Goal: Task Accomplishment & Management: Manage account settings

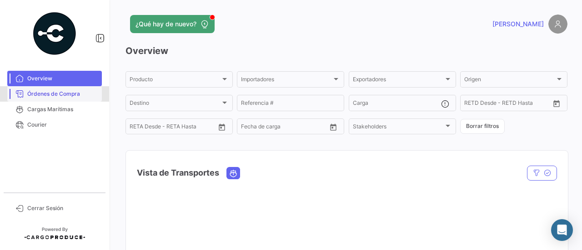
click at [63, 91] on span "Órdenes de Compra" at bounding box center [62, 94] width 71 height 8
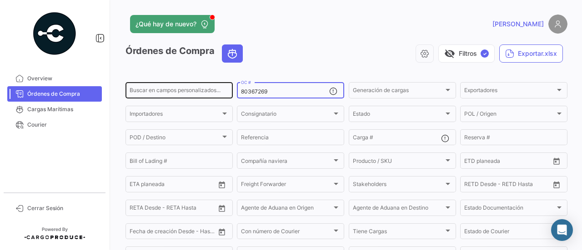
drag, startPoint x: 285, startPoint y: 90, endPoint x: 230, endPoint y: 91, distance: 54.1
click at [0, 0] on div "Buscar en campos personalizados... 80367269 OC # Generación de cargas Generació…" at bounding box center [0, 0] width 0 height 0
paste input "2701"
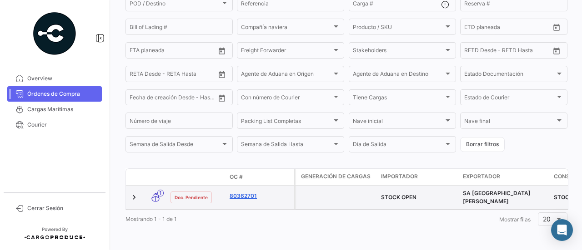
scroll to position [139, 0]
type input "80362701"
click at [249, 192] on link "80362701" at bounding box center [260, 196] width 61 height 8
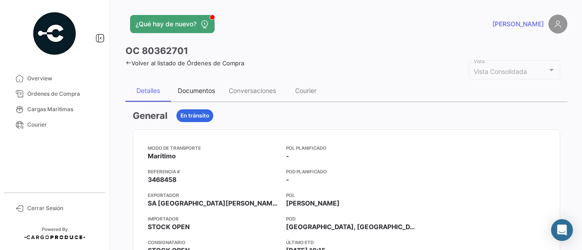
click at [208, 88] on div "Documentos" at bounding box center [196, 91] width 37 height 8
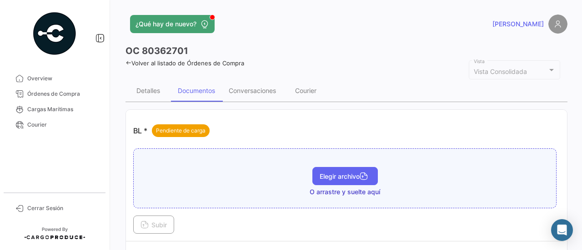
click at [326, 175] on span "Elegir archivo" at bounding box center [345, 177] width 51 height 8
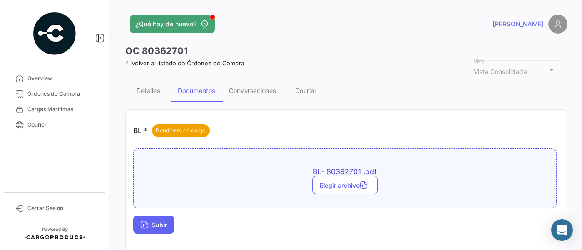
click at [160, 216] on button "Subir" at bounding box center [153, 225] width 41 height 18
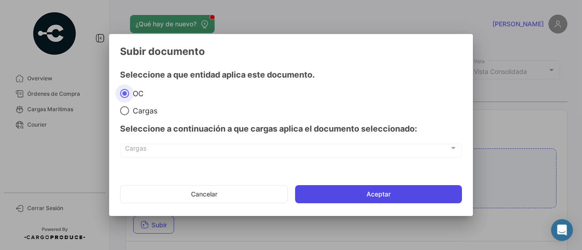
click at [425, 193] on button "Aceptar" at bounding box center [378, 194] width 167 height 18
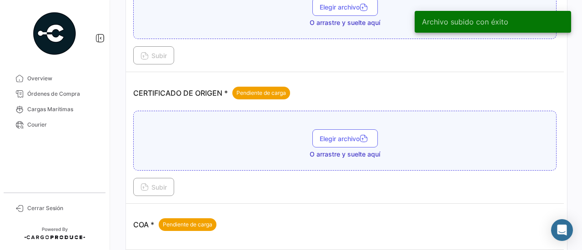
scroll to position [227, 0]
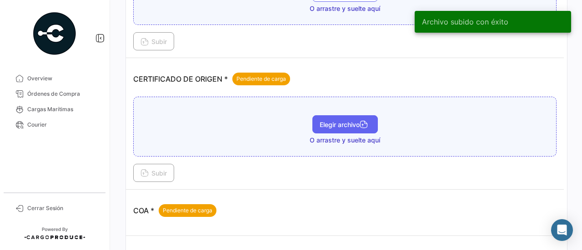
click at [340, 123] on span "Elegir archivo" at bounding box center [345, 125] width 51 height 8
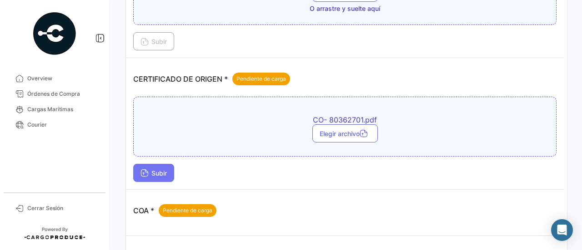
click at [149, 170] on span "Subir" at bounding box center [153, 174] width 26 height 8
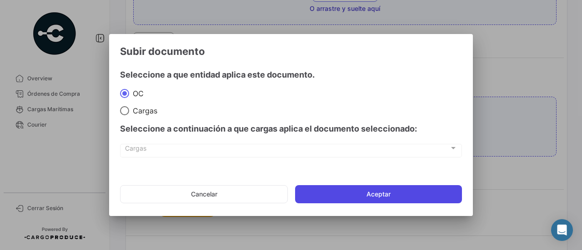
click at [365, 189] on button "Aceptar" at bounding box center [378, 194] width 167 height 18
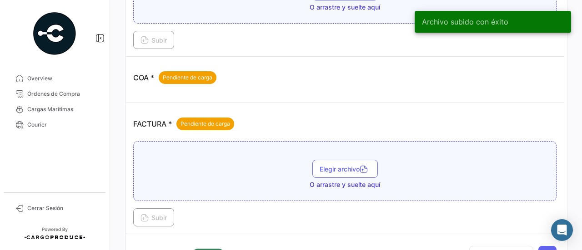
scroll to position [409, 0]
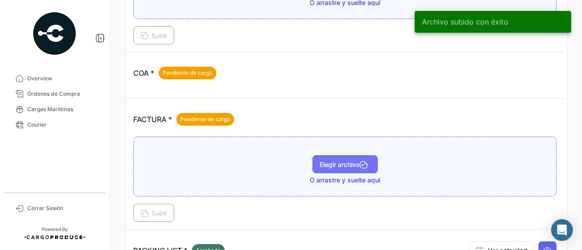
click at [332, 161] on span "Elegir archivo" at bounding box center [345, 165] width 51 height 8
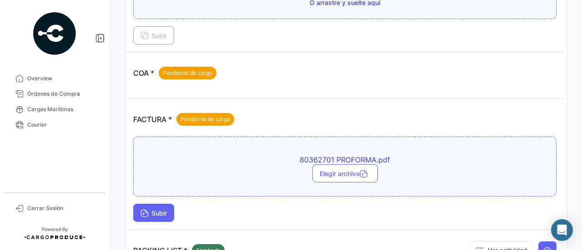
click at [156, 210] on span "Subir" at bounding box center [153, 214] width 26 height 8
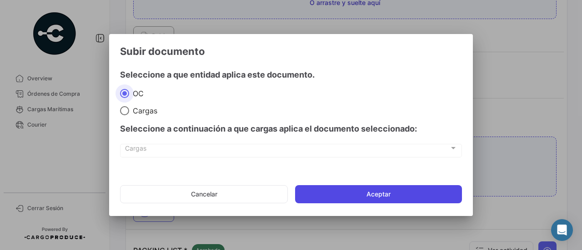
click at [374, 191] on button "Aceptar" at bounding box center [378, 194] width 167 height 18
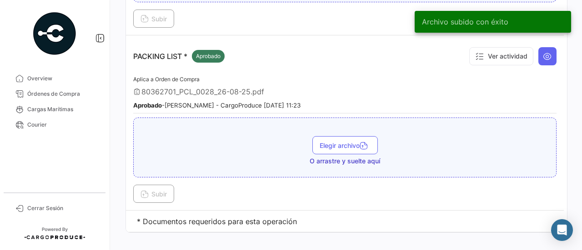
scroll to position [658, 0]
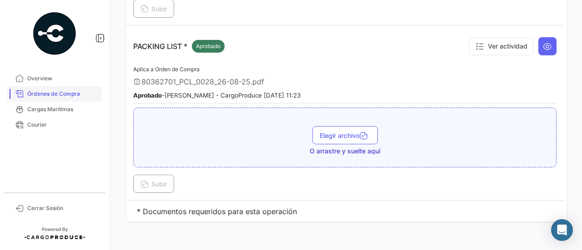
click at [70, 96] on span "Órdenes de Compra" at bounding box center [62, 94] width 71 height 8
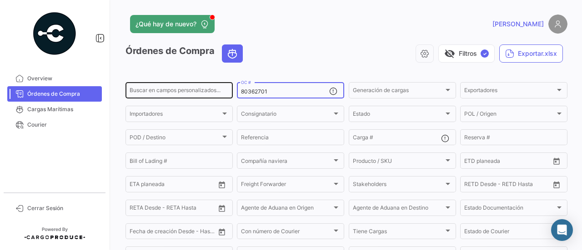
drag, startPoint x: 271, startPoint y: 92, endPoint x: 225, endPoint y: 93, distance: 46.4
click at [0, 0] on div "Buscar en campos personalizados... 80362701 OC # Generación de cargas Generació…" at bounding box center [0, 0] width 0 height 0
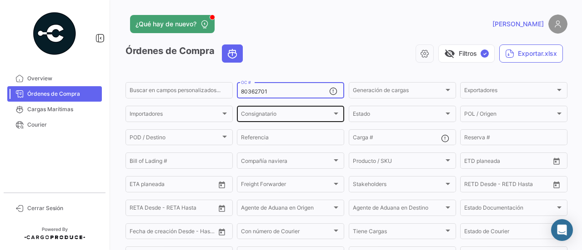
paste input "2"
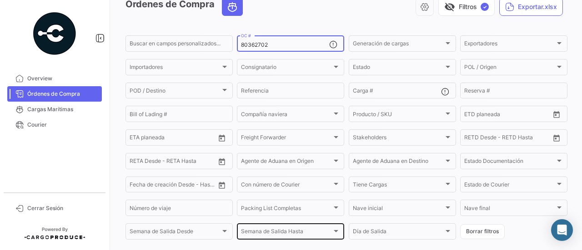
scroll to position [112, 0]
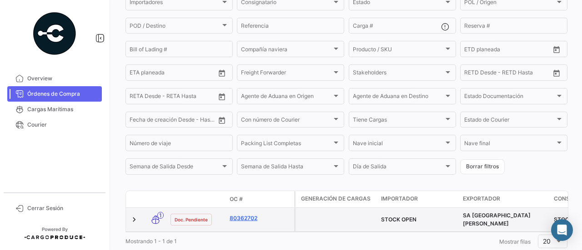
type input "80362702"
click at [238, 218] on link "80362702" at bounding box center [260, 219] width 61 height 8
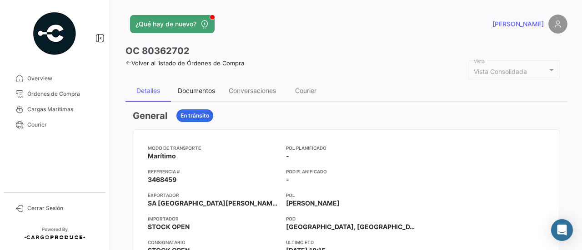
click at [211, 90] on div "Documentos" at bounding box center [196, 91] width 37 height 8
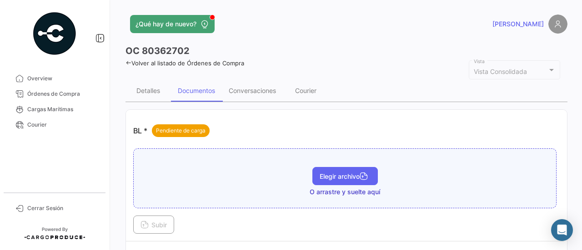
click at [333, 175] on span "Elegir archivo" at bounding box center [345, 177] width 51 height 8
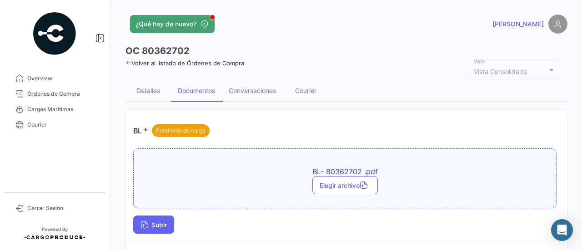
click at [160, 225] on span "Subir" at bounding box center [153, 225] width 26 height 8
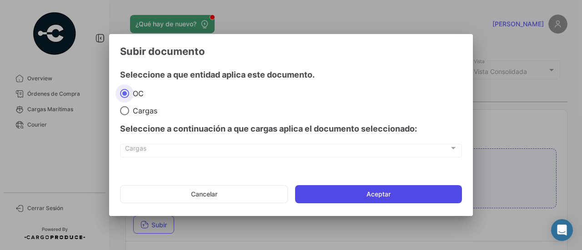
click at [385, 192] on button "Aceptar" at bounding box center [378, 194] width 167 height 18
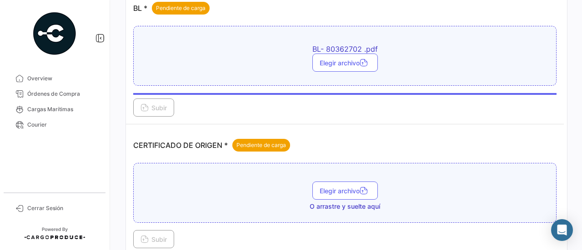
scroll to position [136, 0]
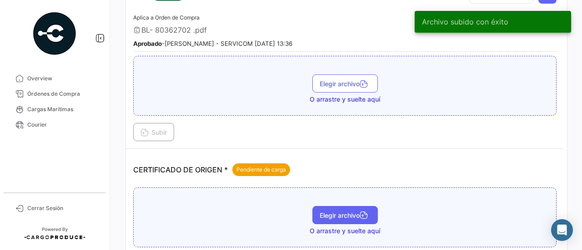
click at [338, 212] on span "Elegir archivo" at bounding box center [345, 216] width 51 height 8
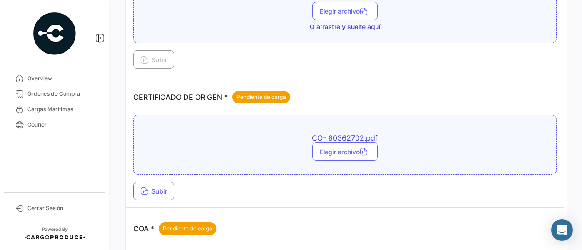
scroll to position [273, 0]
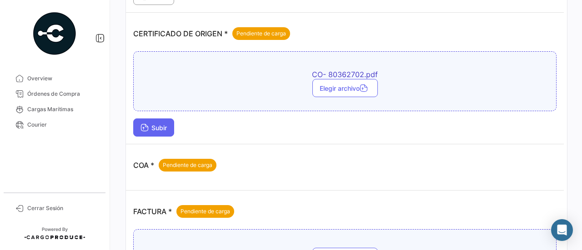
click at [160, 124] on span "Subir" at bounding box center [153, 128] width 26 height 8
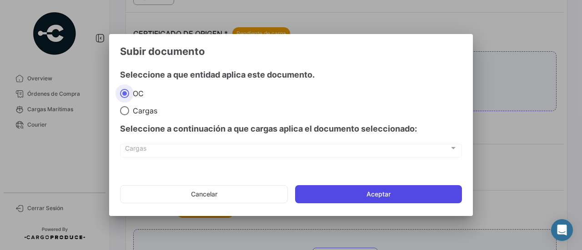
click at [365, 192] on button "Aceptar" at bounding box center [378, 194] width 167 height 18
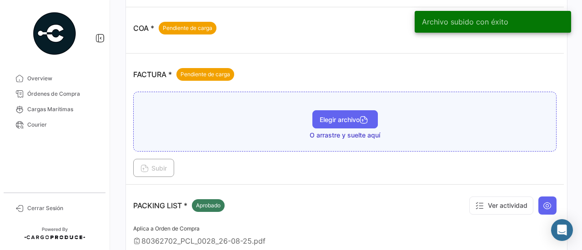
scroll to position [455, 0]
click at [350, 115] on span "Elegir archivo" at bounding box center [345, 119] width 51 height 8
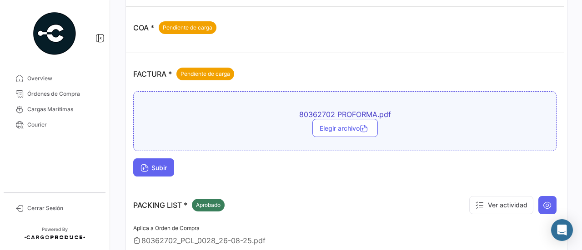
click at [148, 159] on button "Subir" at bounding box center [153, 168] width 41 height 18
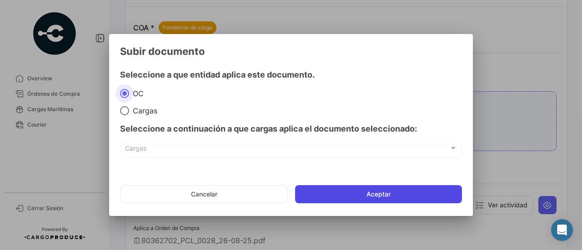
click at [354, 190] on button "Aceptar" at bounding box center [378, 194] width 167 height 18
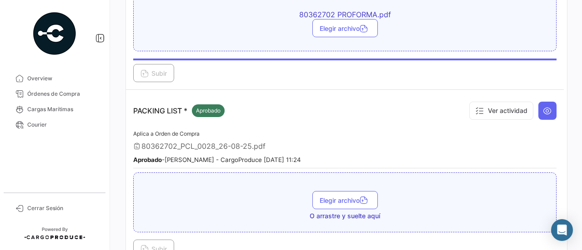
scroll to position [484, 0]
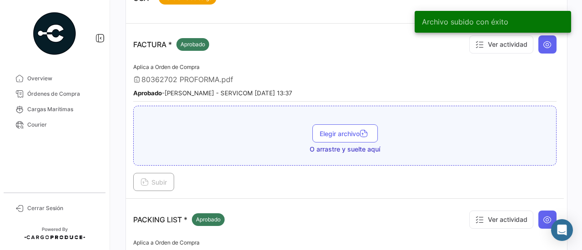
drag, startPoint x: 47, startPoint y: 86, endPoint x: 103, endPoint y: 78, distance: 56.4
click at [47, 86] on link "Órdenes de Compra" at bounding box center [54, 93] width 95 height 15
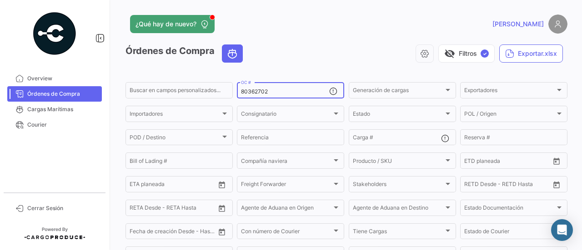
drag, startPoint x: 278, startPoint y: 95, endPoint x: 239, endPoint y: 97, distance: 38.7
click at [239, 97] on div "80362702 OC #" at bounding box center [290, 90] width 107 height 18
paste input "691"
type input "80362691"
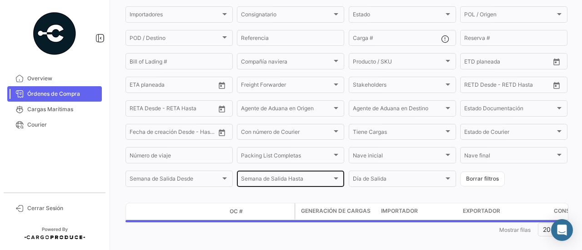
scroll to position [112, 0]
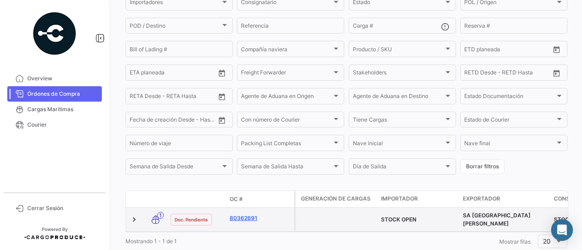
click at [247, 220] on link "80362691" at bounding box center [260, 219] width 61 height 8
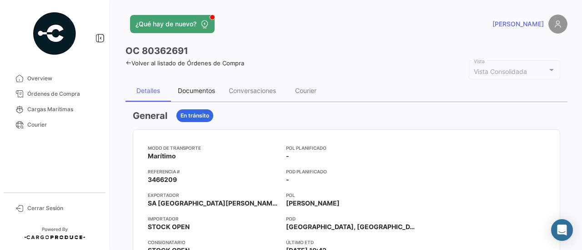
click at [208, 92] on div "Documentos" at bounding box center [196, 91] width 37 height 8
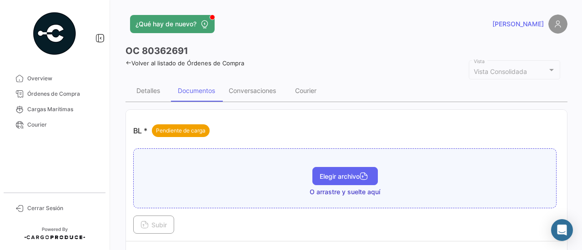
click at [326, 170] on button "Elegir archivo" at bounding box center [344, 176] width 65 height 18
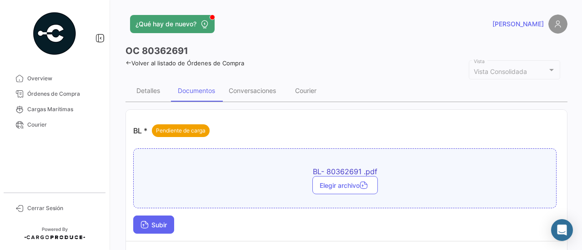
click at [162, 219] on button "Subir" at bounding box center [153, 225] width 41 height 18
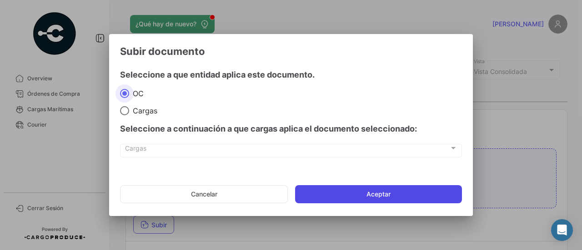
click at [306, 195] on button "Aceptar" at bounding box center [378, 194] width 167 height 18
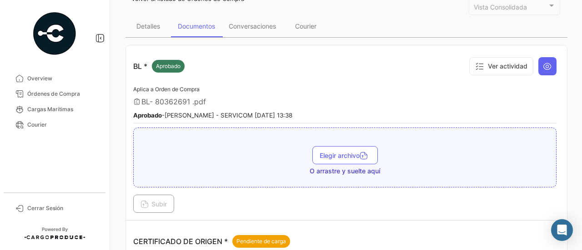
scroll to position [182, 0]
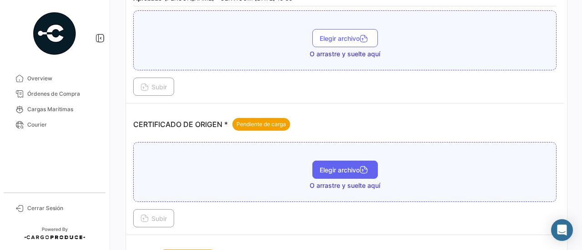
click at [333, 171] on span "Elegir archivo" at bounding box center [345, 170] width 51 height 8
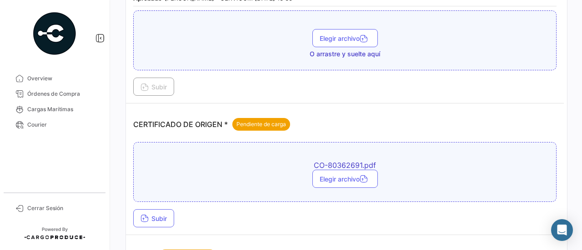
click at [161, 203] on div "CO-80362691.pdf Elegir archivo Subir" at bounding box center [344, 184] width 423 height 85
click at [164, 210] on button "Subir" at bounding box center [153, 219] width 41 height 18
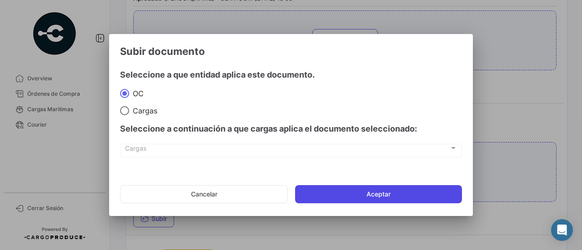
click at [323, 199] on button "Aceptar" at bounding box center [378, 194] width 167 height 18
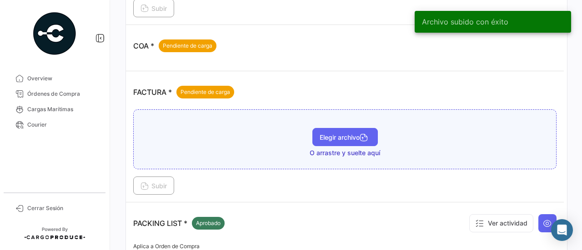
scroll to position [455, 0]
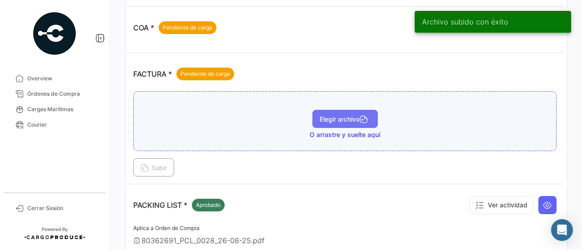
click at [348, 115] on span "Elegir archivo" at bounding box center [345, 119] width 51 height 8
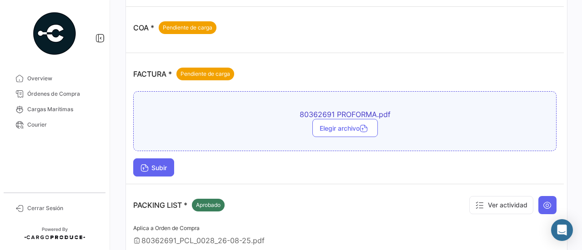
click at [165, 167] on button "Subir" at bounding box center [153, 168] width 41 height 18
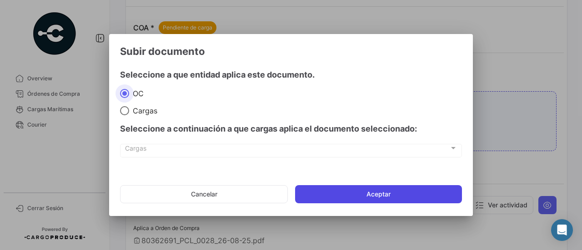
click at [318, 186] on button "Aceptar" at bounding box center [378, 194] width 167 height 18
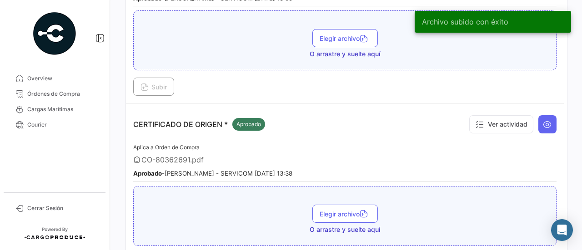
scroll to position [0, 0]
